Goal: Use online tool/utility: Use online tool/utility

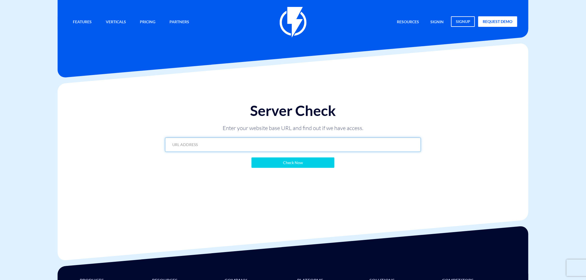
paste input "[URL][DOMAIN_NAME]"
type input "[URL][DOMAIN_NAME]"
click at [306, 167] on input "Check Now" at bounding box center [292, 162] width 83 height 11
